Goal: Transaction & Acquisition: Download file/media

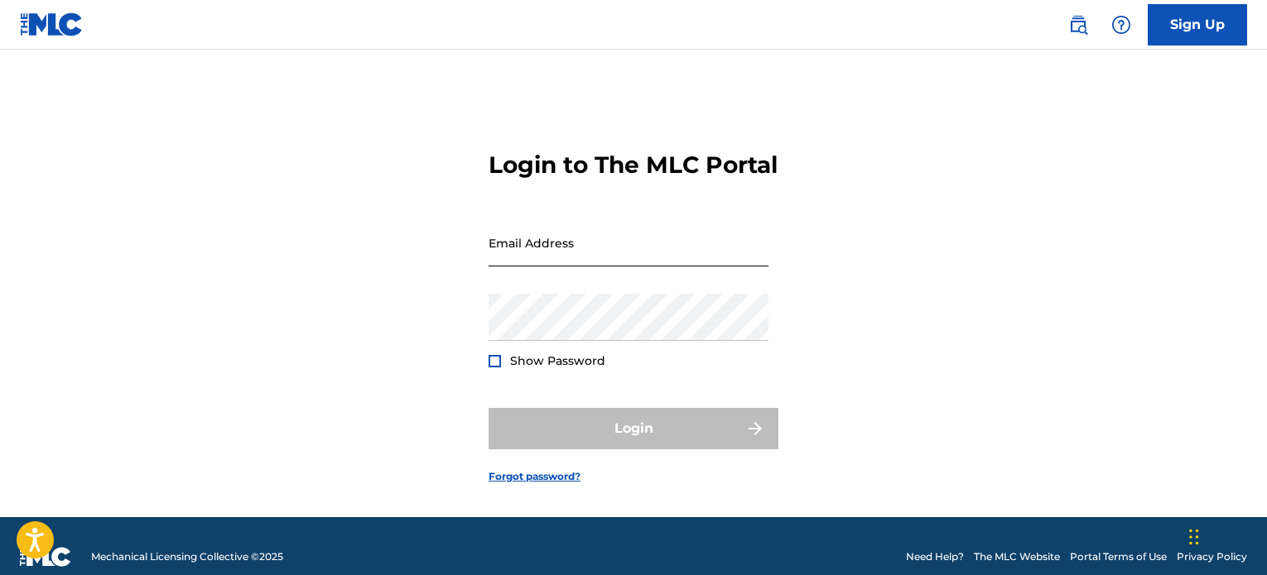
click at [666, 264] on input "Email Address" at bounding box center [628, 242] width 280 height 47
type input "[EMAIL_ADDRESS][DOMAIN_NAME]"
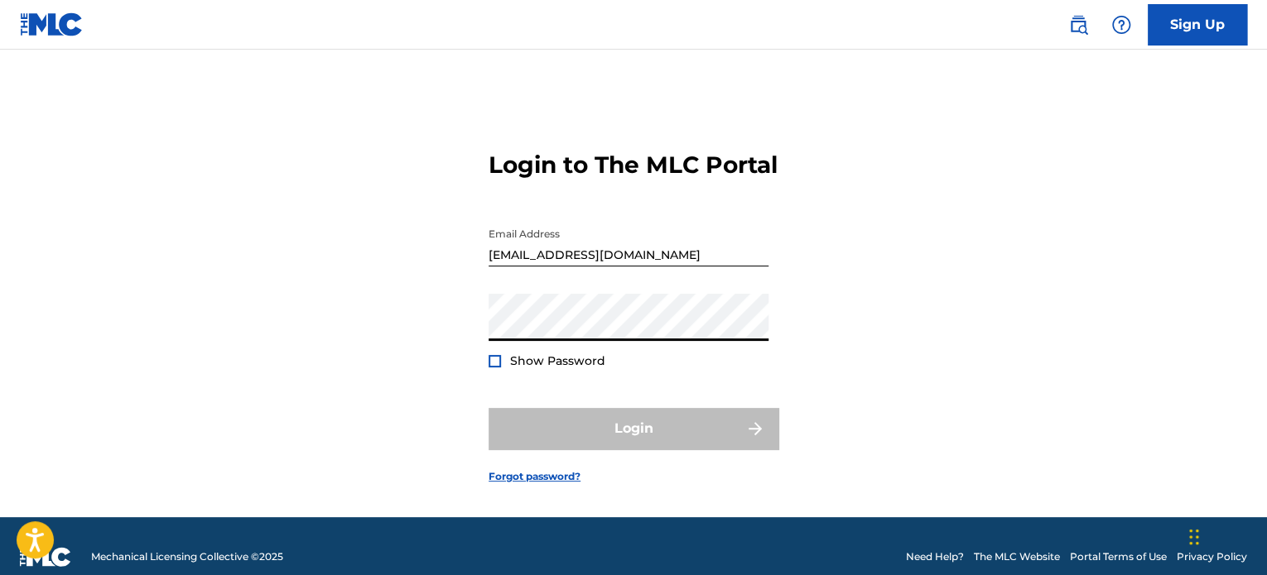
click at [426, 410] on div "Login to The MLC Portal Email Address [EMAIL_ADDRESS][DOMAIN_NAME] Password Sho…" at bounding box center [633, 304] width 1159 height 426
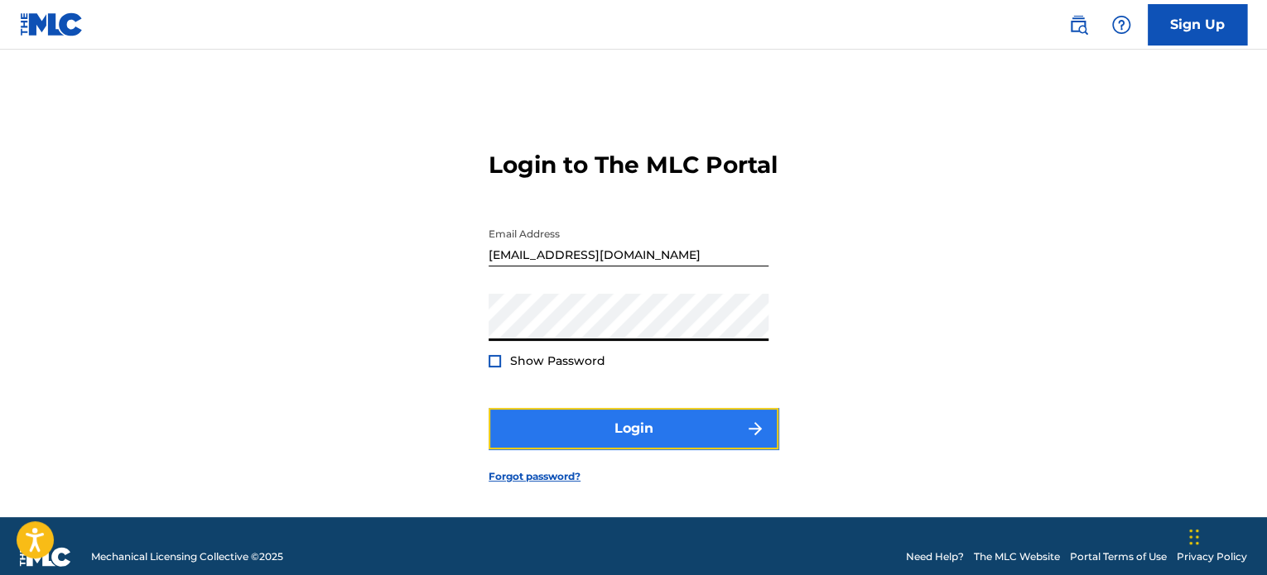
click at [593, 449] on button "Login" at bounding box center [633, 428] width 290 height 41
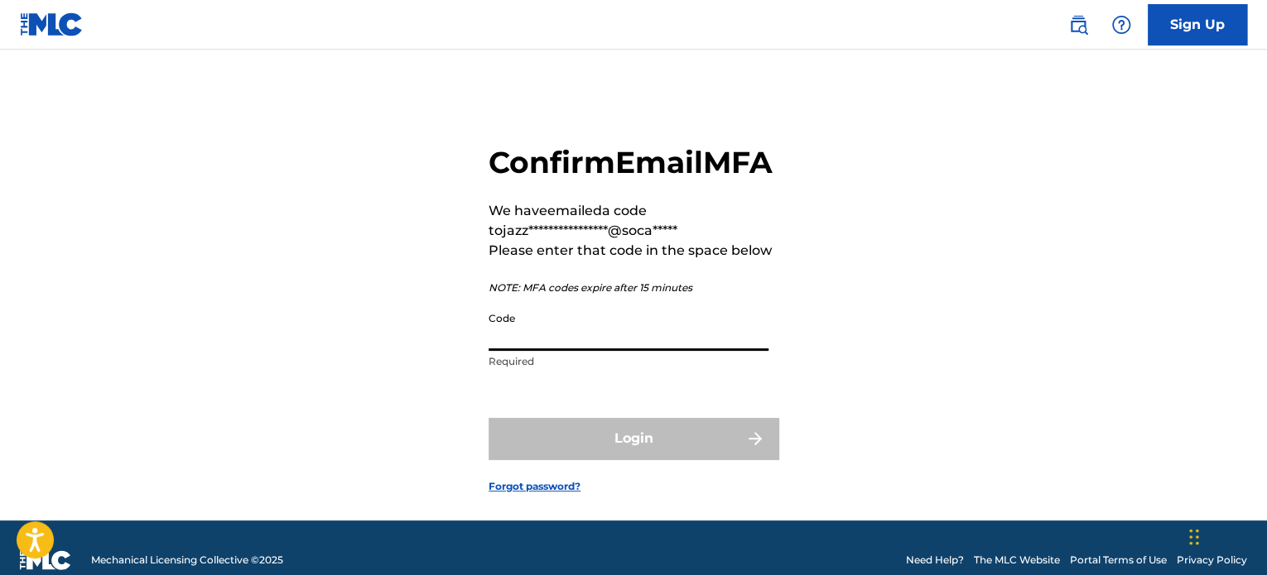
click at [568, 351] on input "Code" at bounding box center [628, 327] width 280 height 47
click at [1151, 325] on div "**********" at bounding box center [633, 306] width 1159 height 430
click at [620, 351] on input "Code" at bounding box center [628, 327] width 280 height 47
paste input "280271"
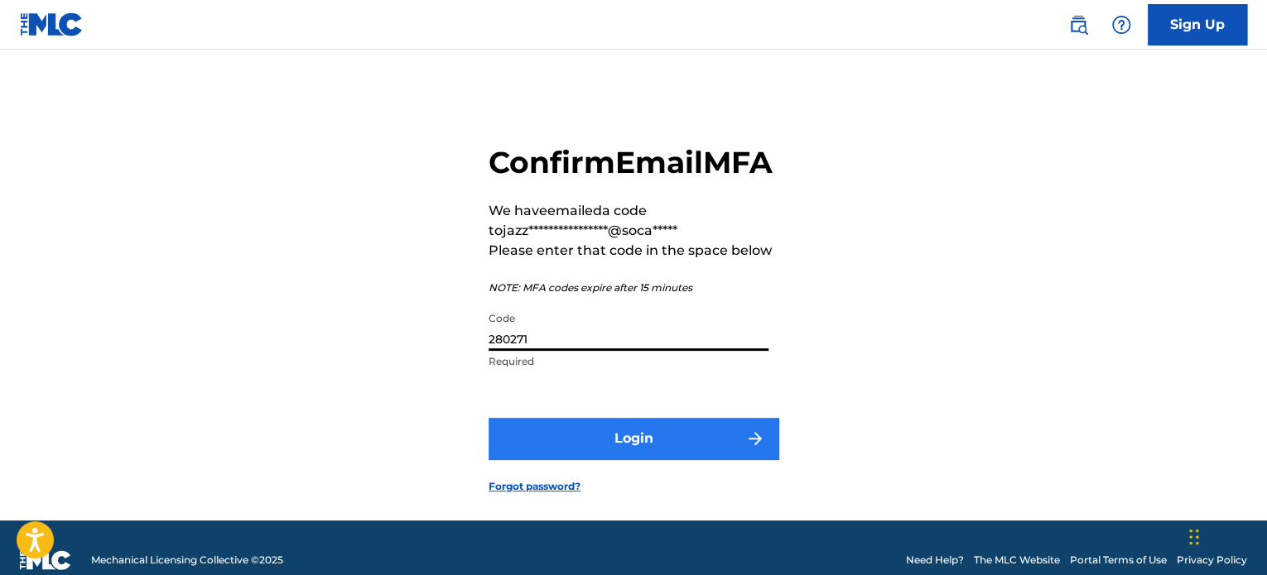
type input "280271"
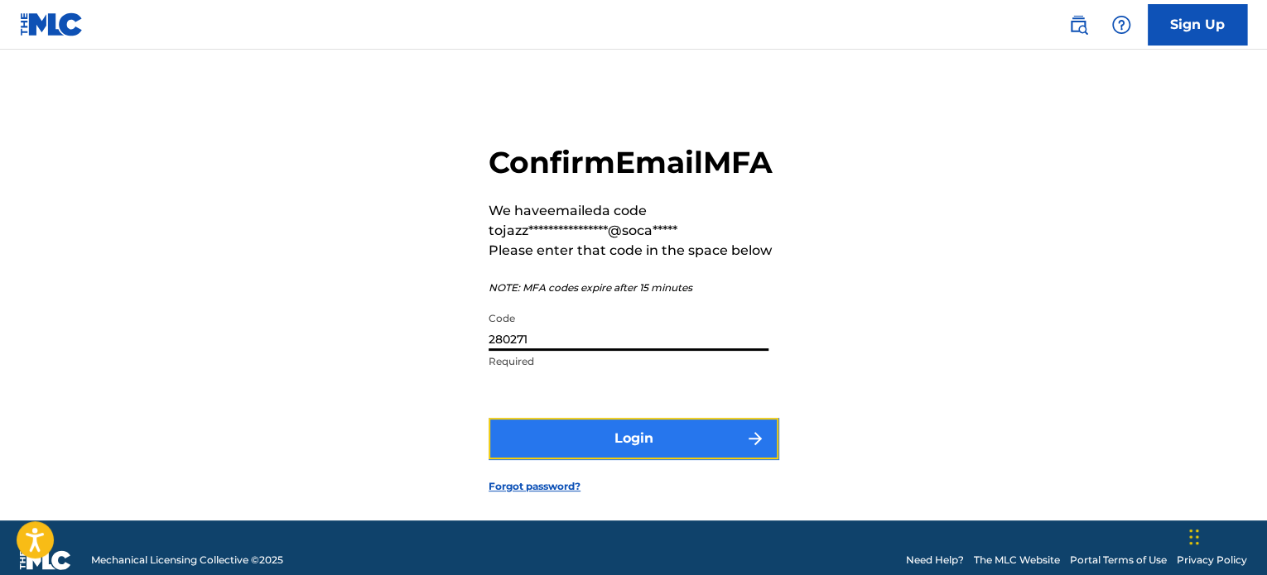
click at [666, 459] on button "Login" at bounding box center [633, 438] width 290 height 41
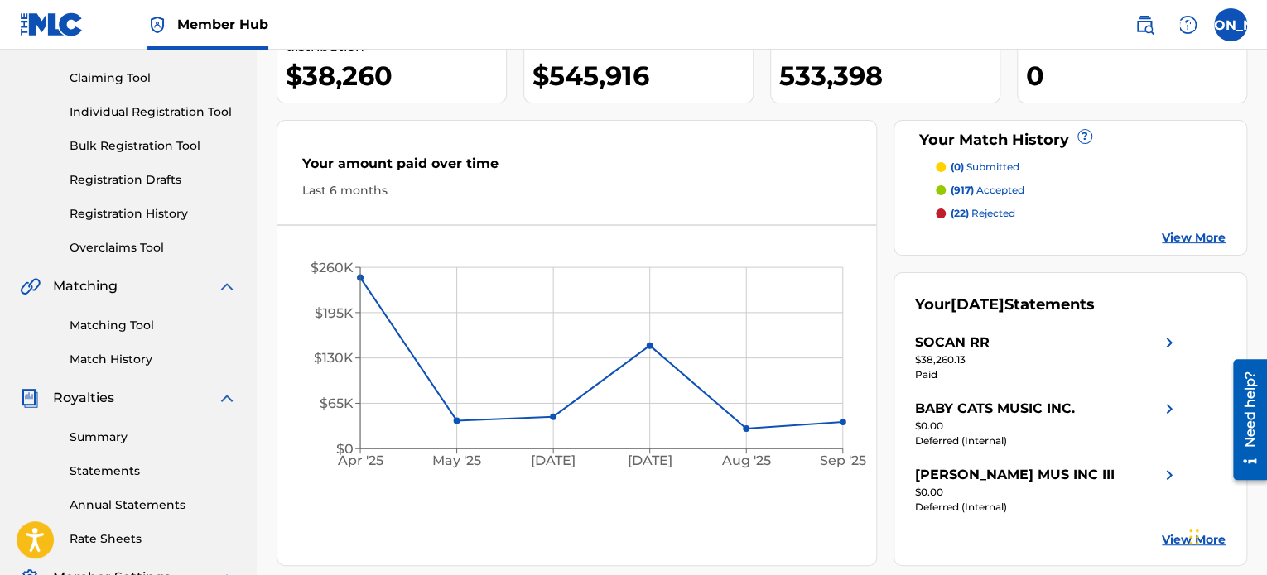
scroll to position [331, 0]
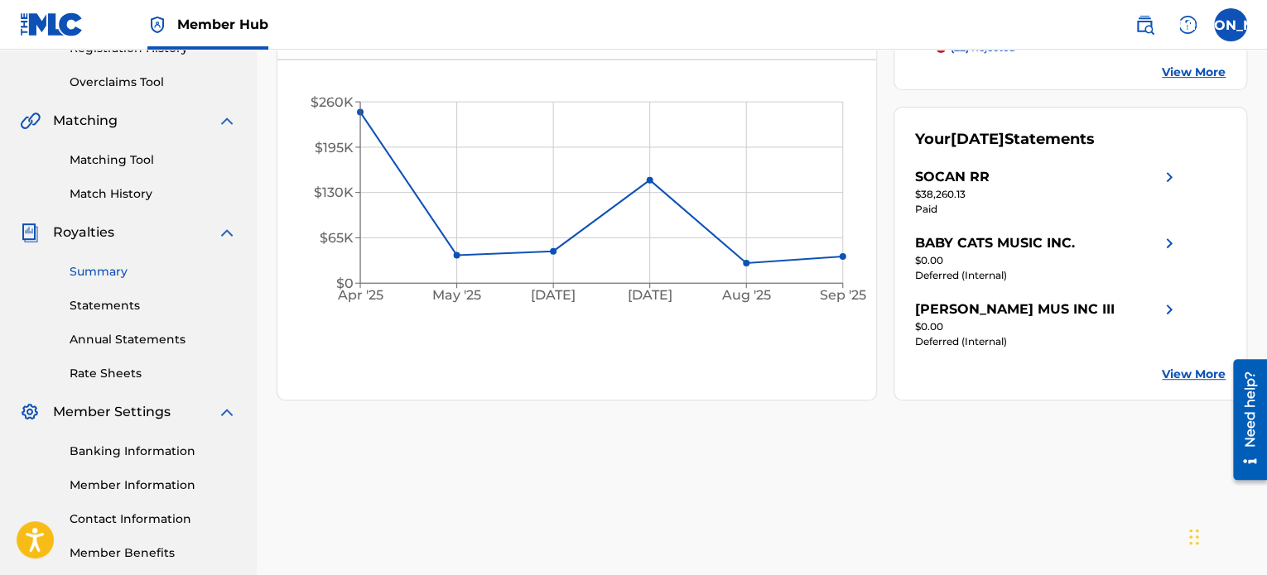
click at [119, 268] on link "Summary" at bounding box center [153, 271] width 167 height 17
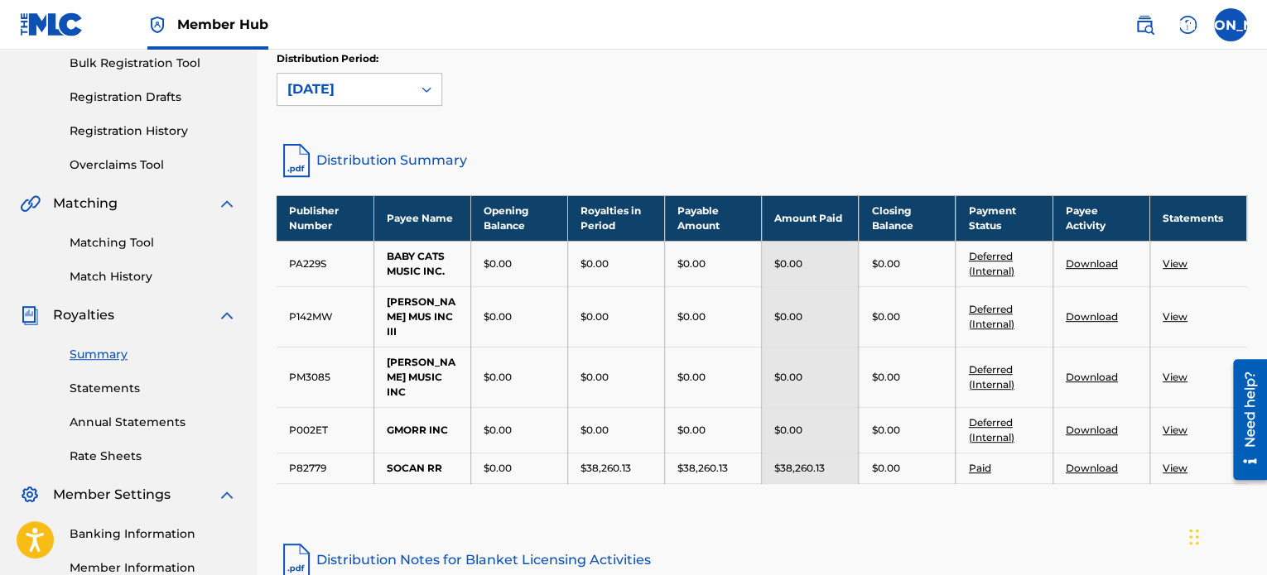
scroll to position [248, 0]
click at [406, 92] on div "[DATE]" at bounding box center [344, 89] width 134 height 31
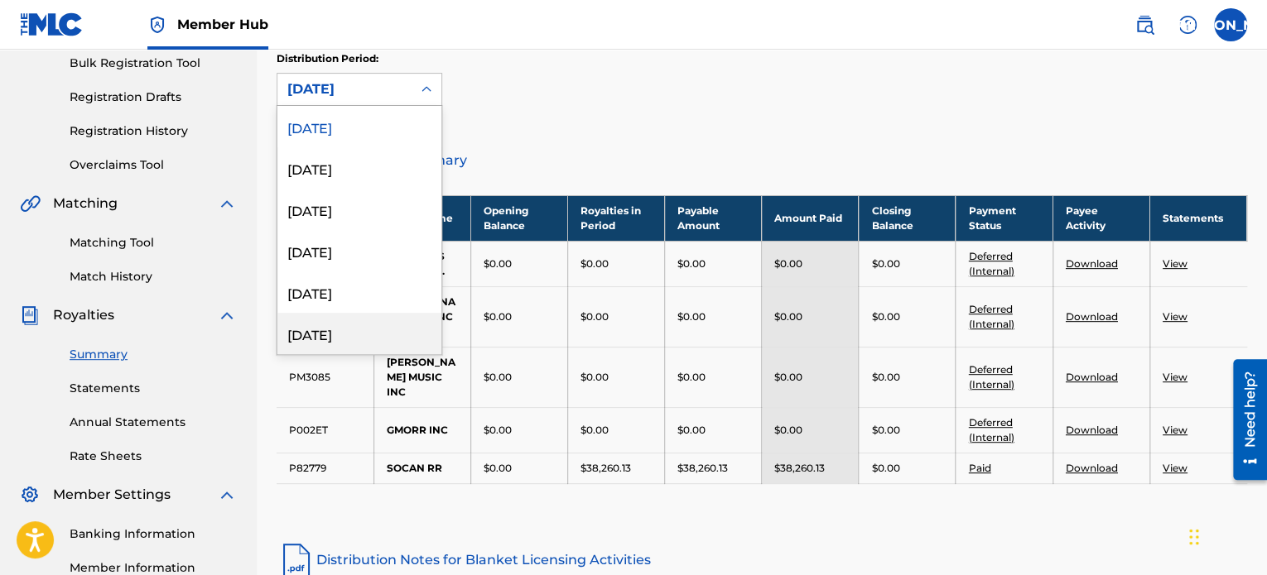
click at [833, 75] on div "Distribution Period: 54 results available. Use Up and Down to choose options, p…" at bounding box center [761, 78] width 970 height 55
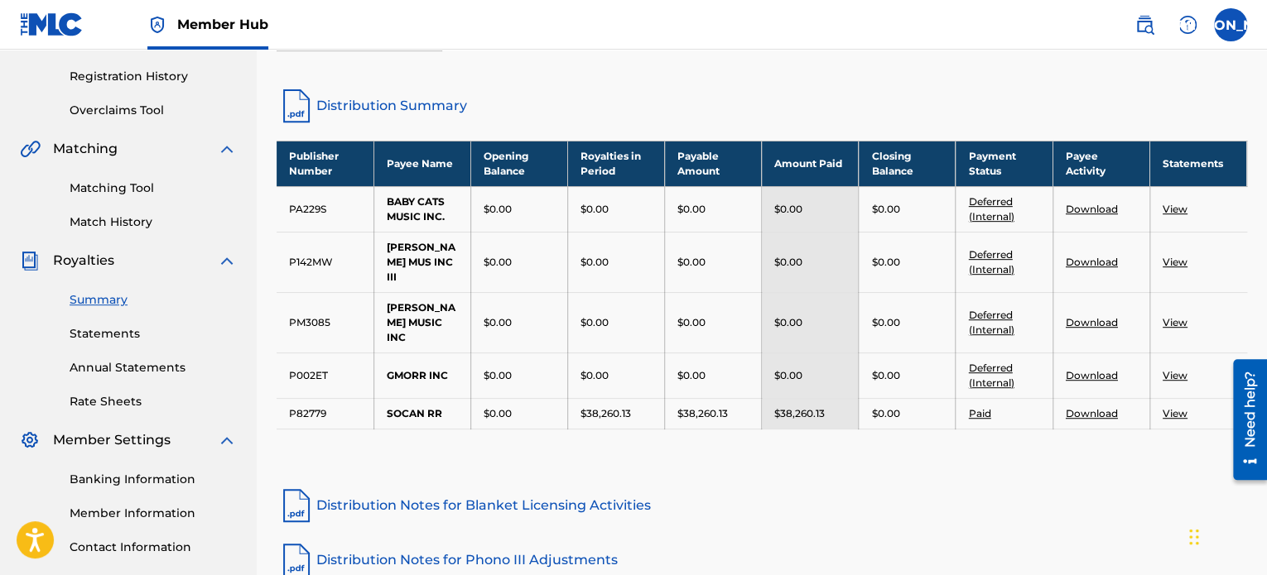
scroll to position [331, 0]
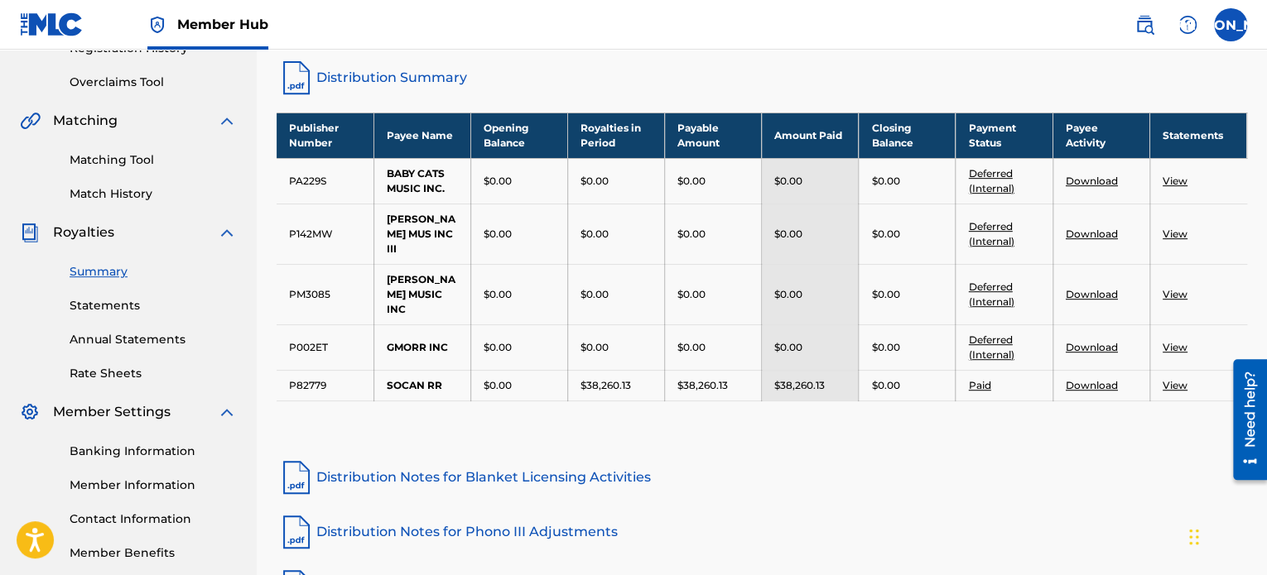
click at [1180, 379] on link "View" at bounding box center [1174, 385] width 25 height 12
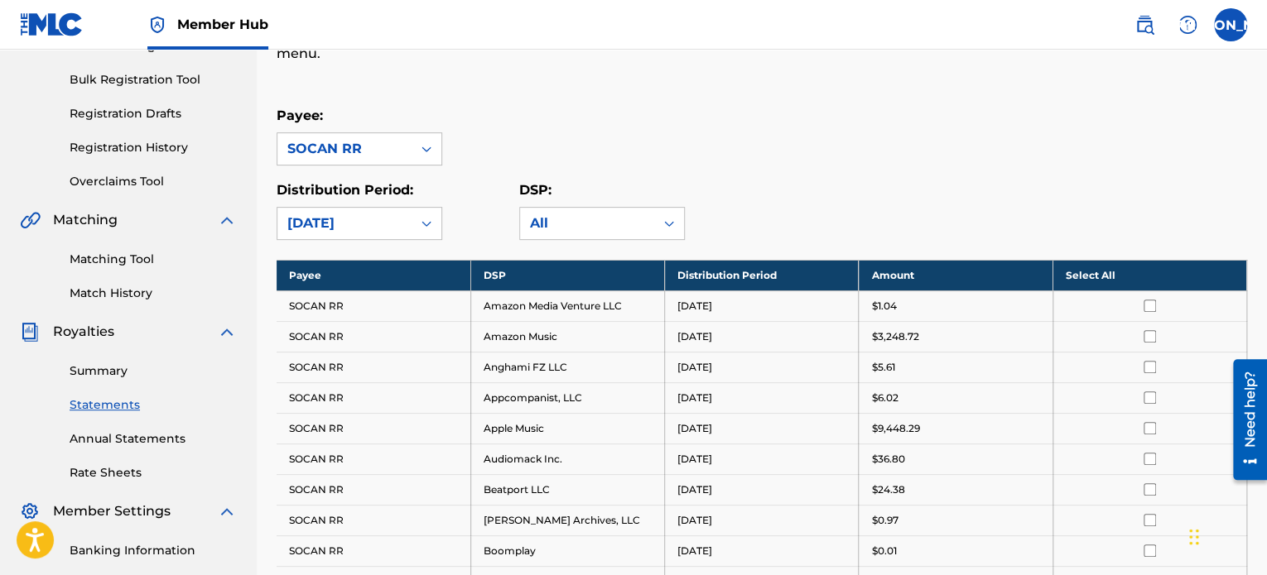
scroll to position [331, 0]
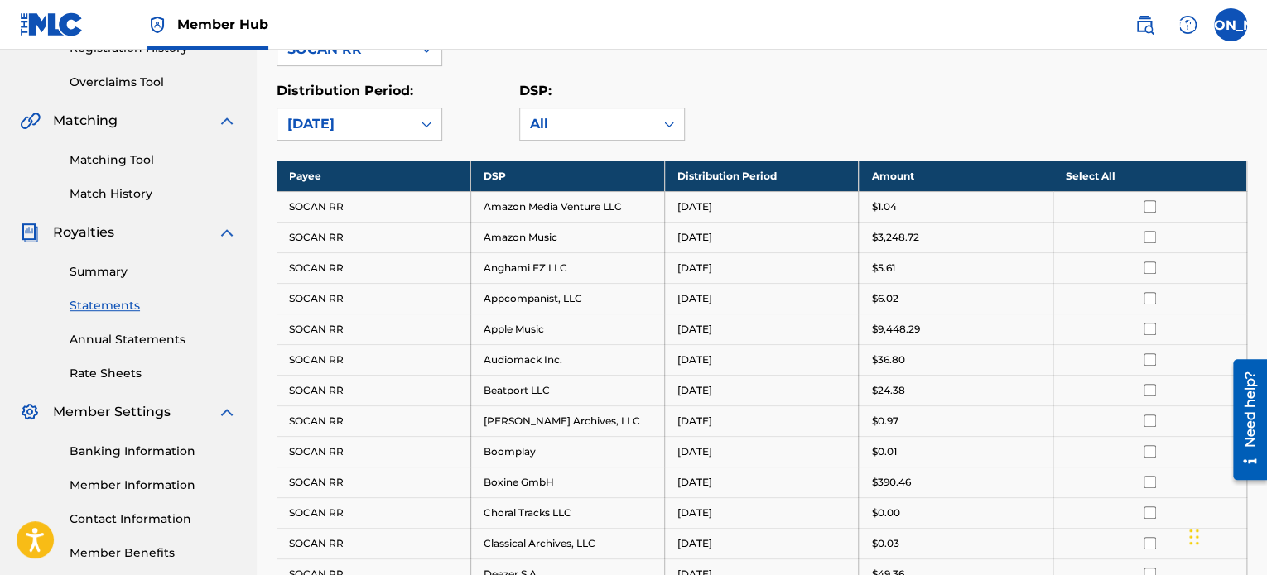
click at [1120, 172] on th "Select All" at bounding box center [1149, 176] width 194 height 31
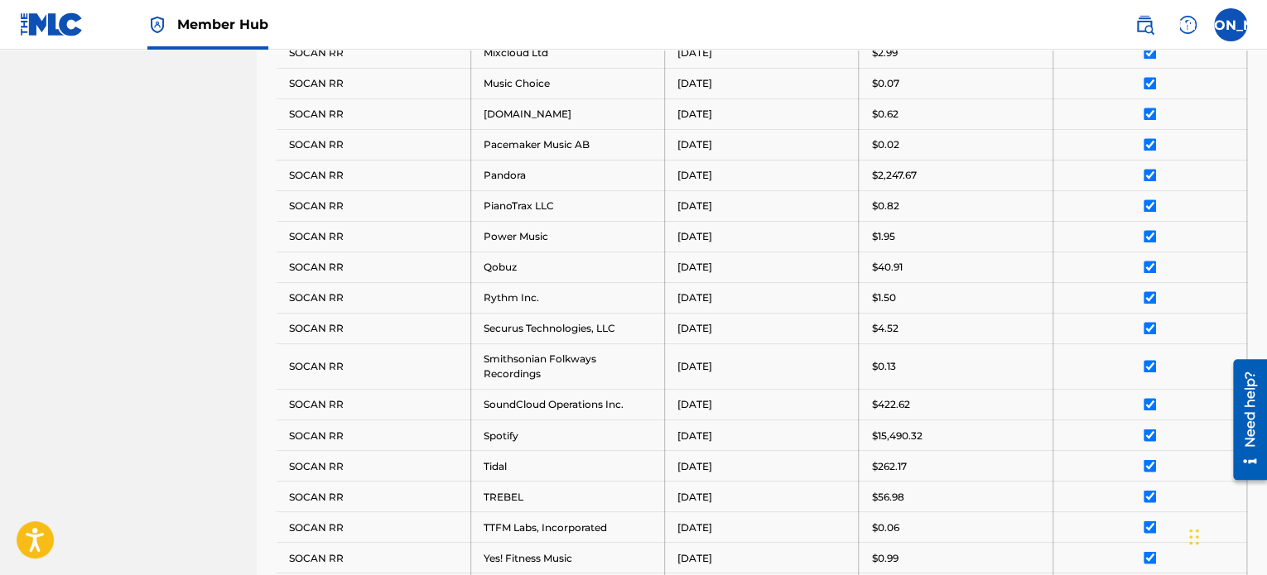
scroll to position [1504, 0]
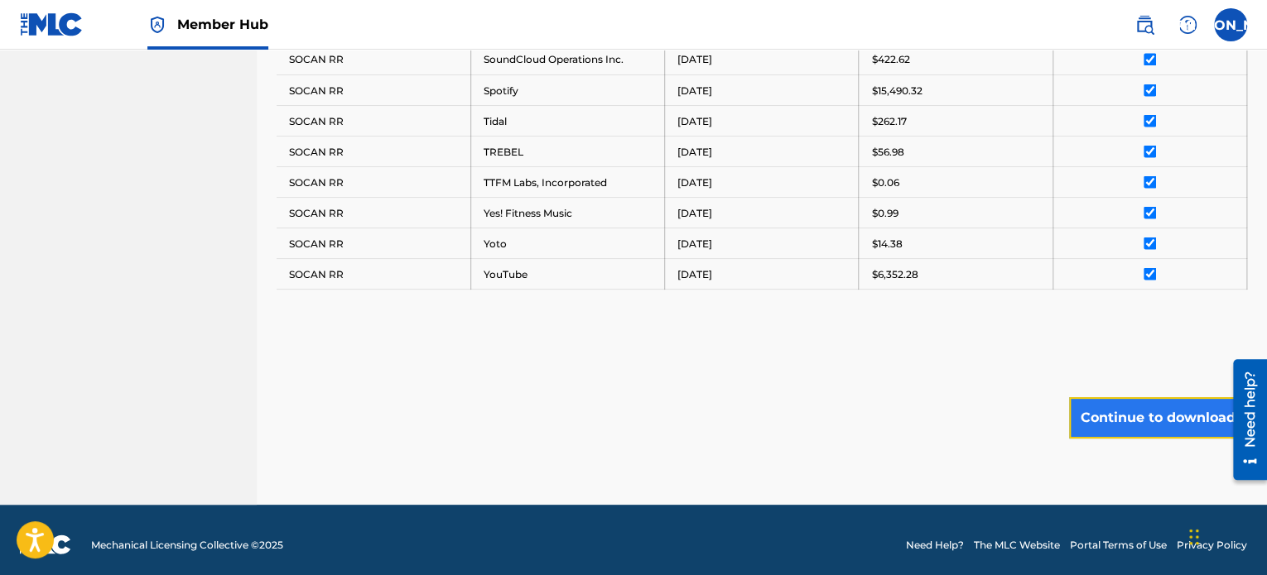
click at [1147, 403] on button "Continue to download" at bounding box center [1158, 417] width 178 height 41
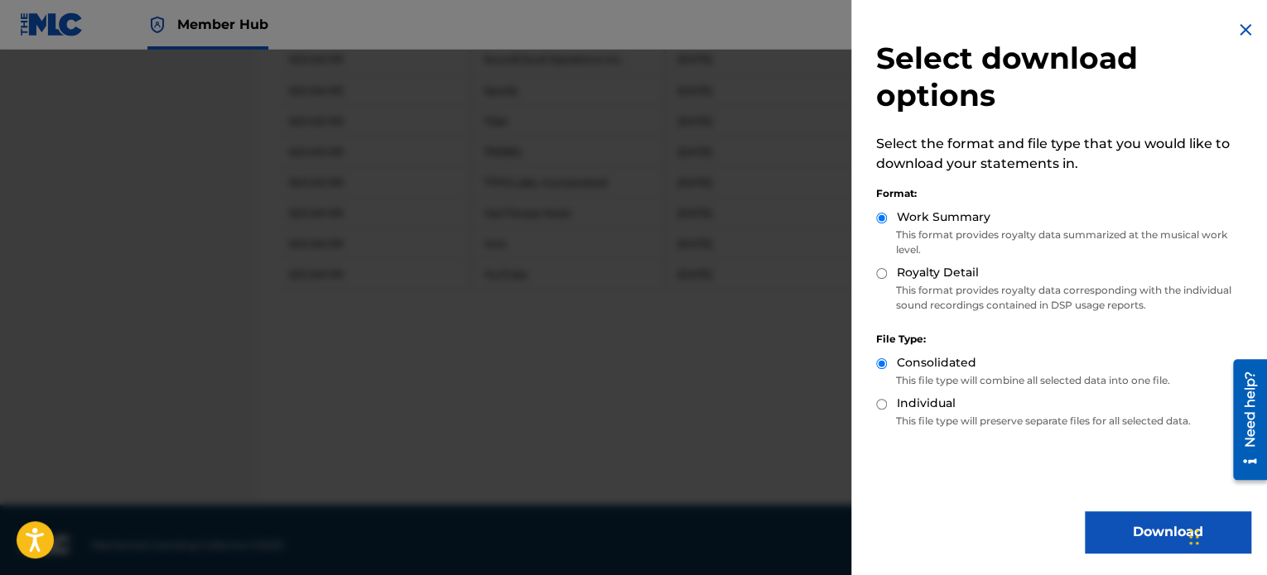
click at [961, 221] on label "Work Summary" at bounding box center [944, 217] width 94 height 17
click at [958, 375] on p "This file type will combine all selected data into one file." at bounding box center [1063, 380] width 374 height 15
click at [895, 271] on div "Royalty Detail" at bounding box center [1063, 273] width 374 height 19
click at [882, 279] on div "Royalty Detail" at bounding box center [1063, 273] width 374 height 19
click at [877, 271] on input "Royalty Detail" at bounding box center [881, 273] width 11 height 11
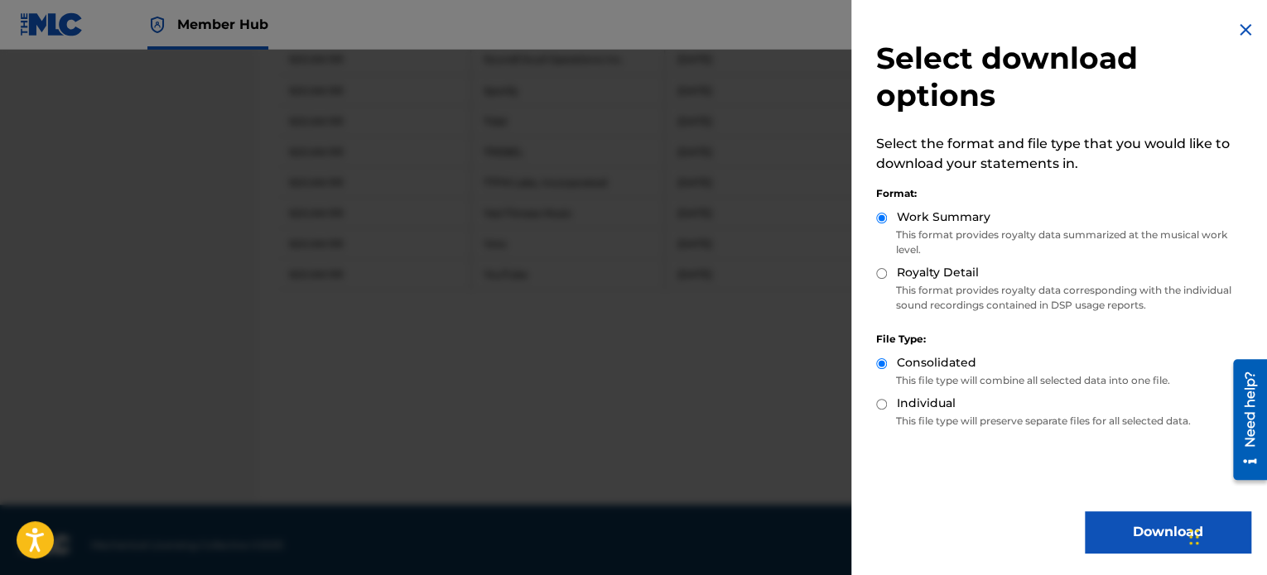
radio input "true"
click at [1060, 364] on div "Consolidated" at bounding box center [1063, 363] width 374 height 19
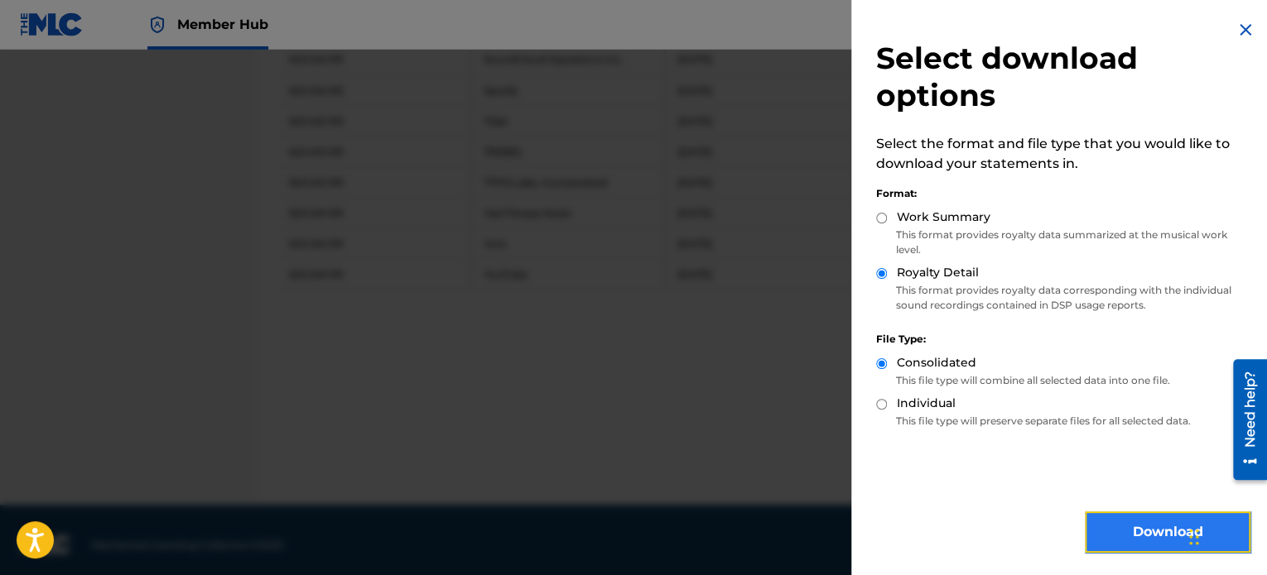
click at [1117, 535] on button "Download" at bounding box center [1167, 532] width 166 height 41
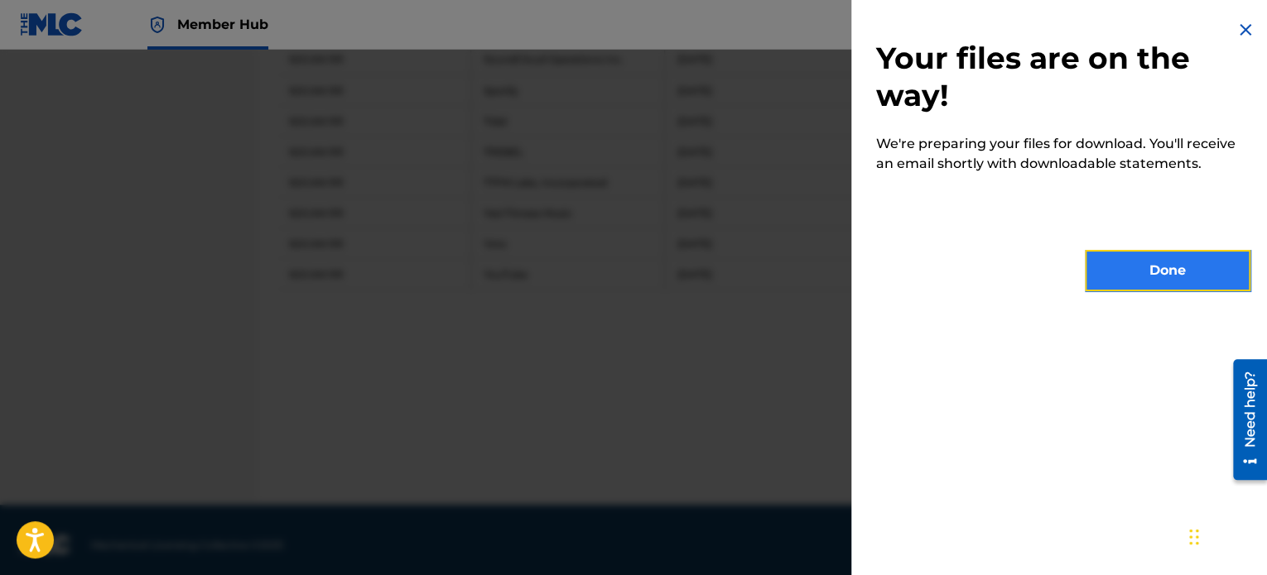
click at [1173, 271] on button "Done" at bounding box center [1167, 270] width 166 height 41
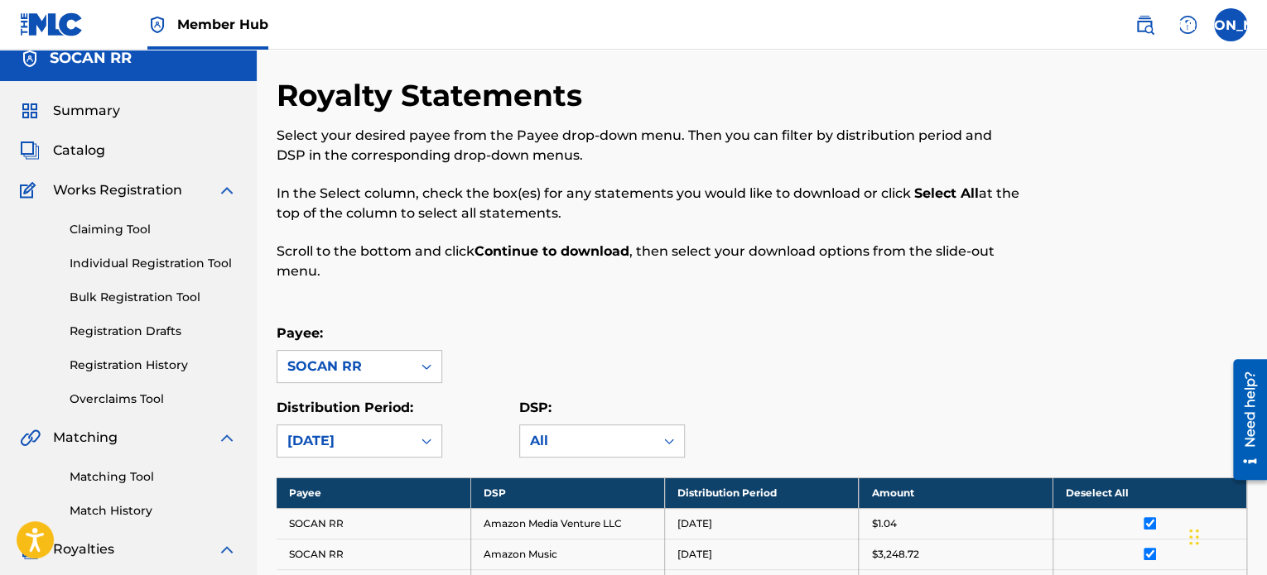
scroll to position [0, 0]
